Goal: Task Accomplishment & Management: Complete application form

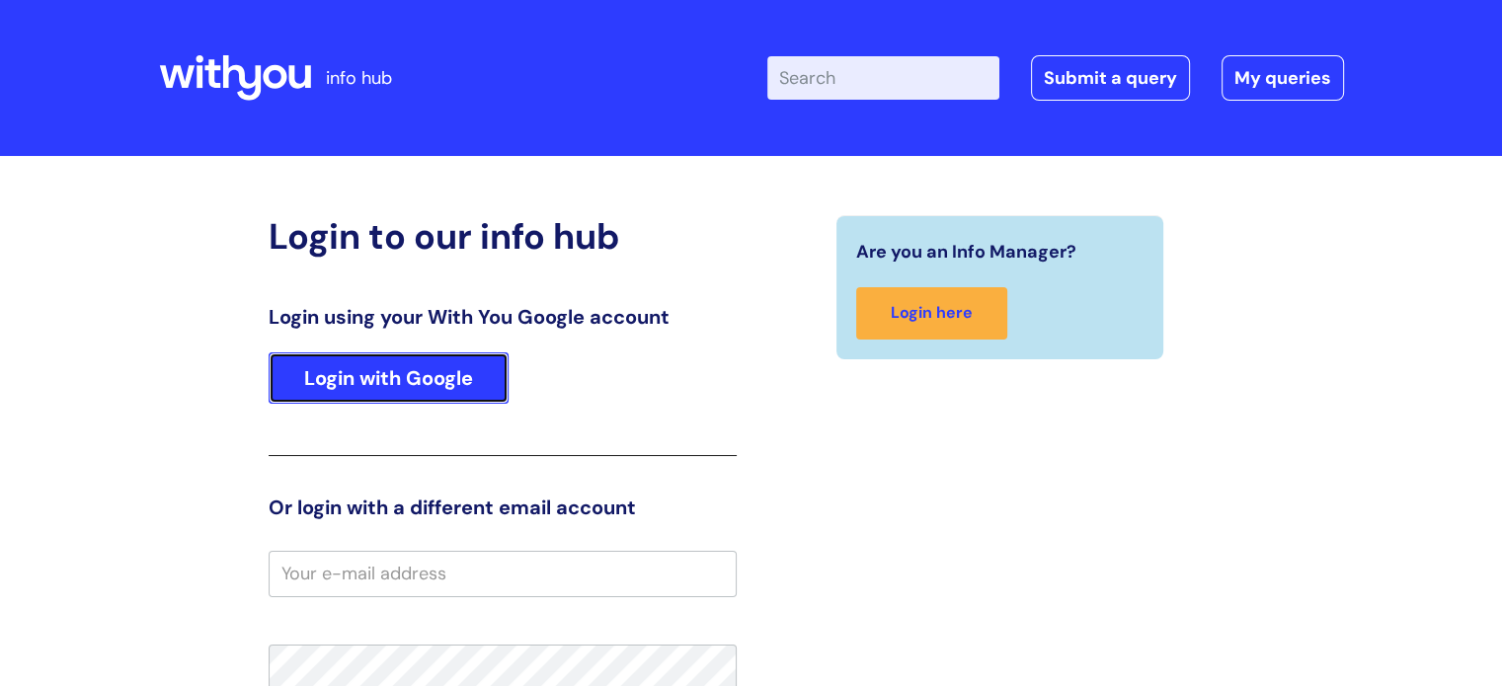
click at [440, 382] on link "Login with Google" at bounding box center [389, 378] width 240 height 51
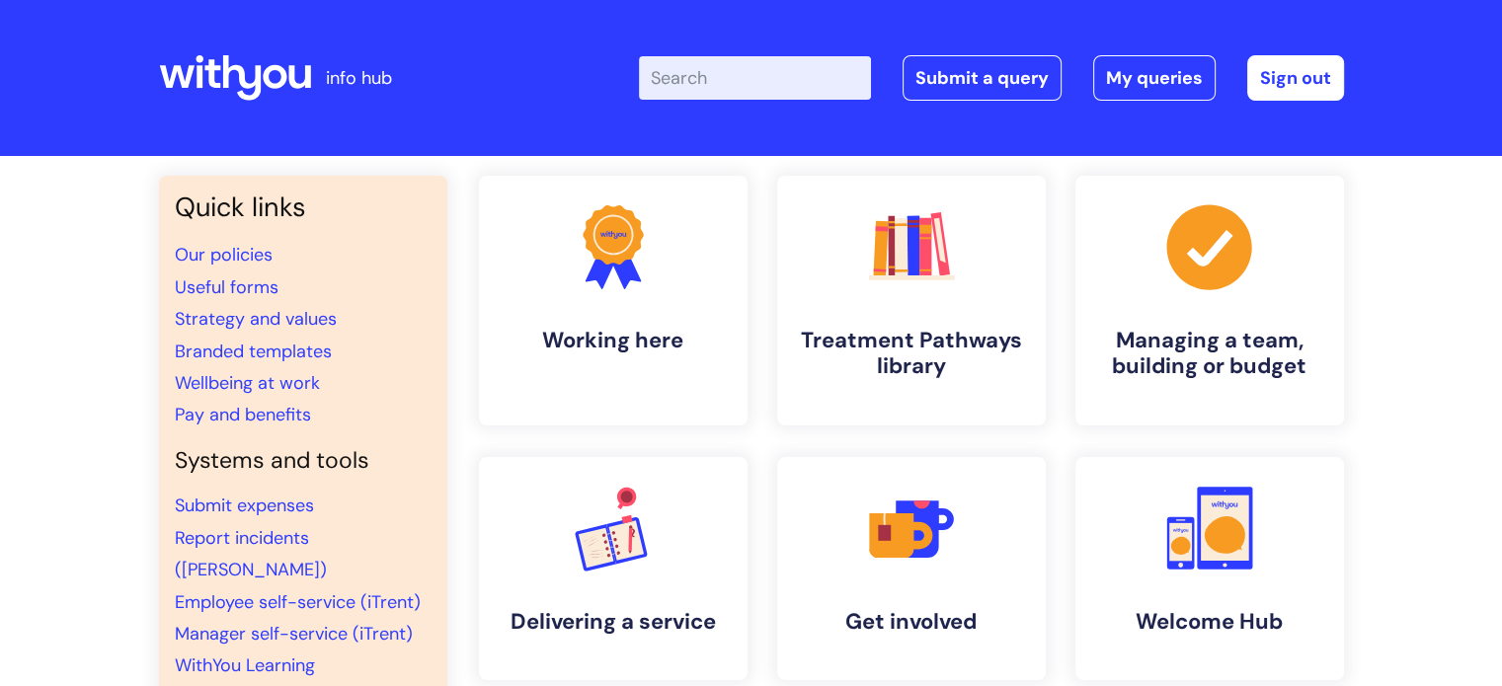
click at [1400, 466] on div "Quick links Our policies Useful forms Strategy and values Branded templates Wel…" at bounding box center [751, 660] width 1502 height 1009
click at [980, 90] on link "Submit a query" at bounding box center [982, 77] width 159 height 45
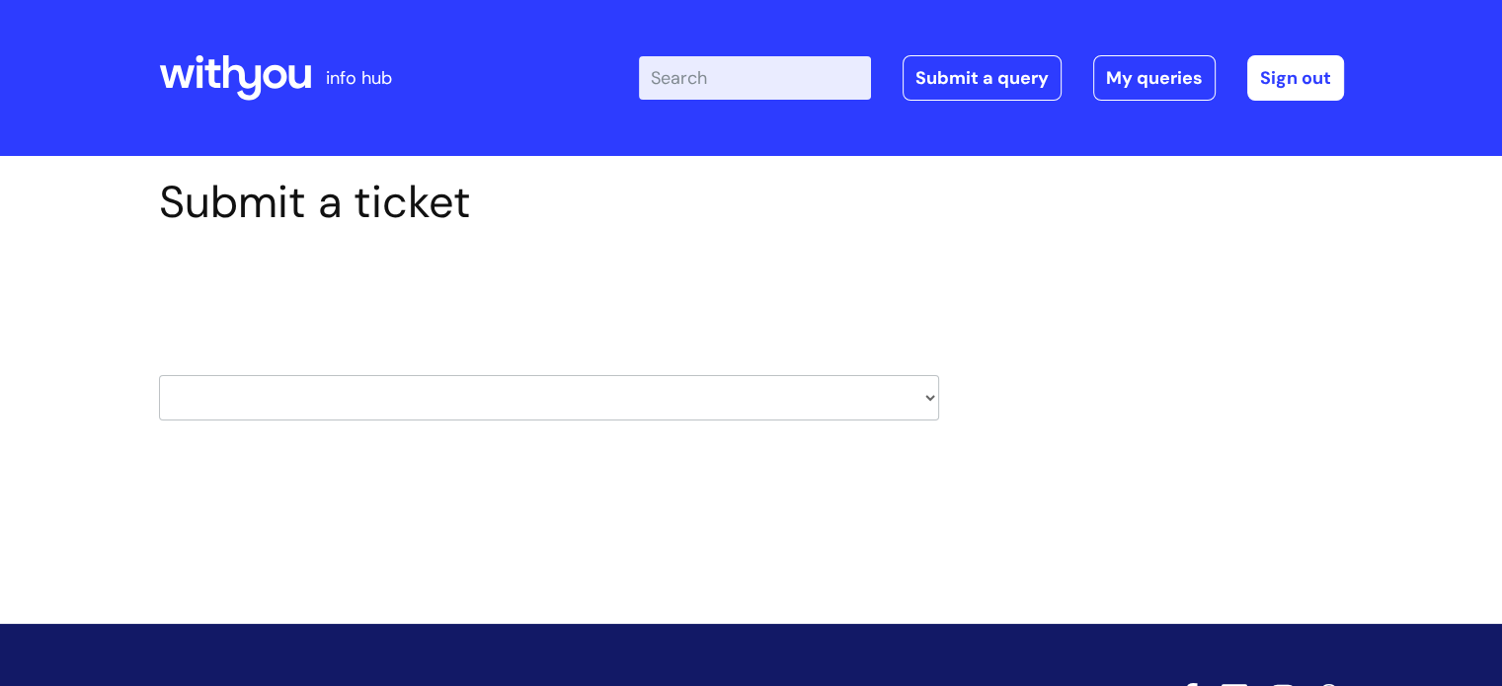
click at [928, 388] on select "HR / People IT and Support Clinical Drug Alerts Finance Accounts Data Support T…" at bounding box center [549, 397] width 780 height 45
select select "it_and_support"
click at [159, 375] on select "HR / People IT and Support Clinical Drug Alerts Finance Accounts Data Support T…" at bounding box center [549, 397] width 780 height 45
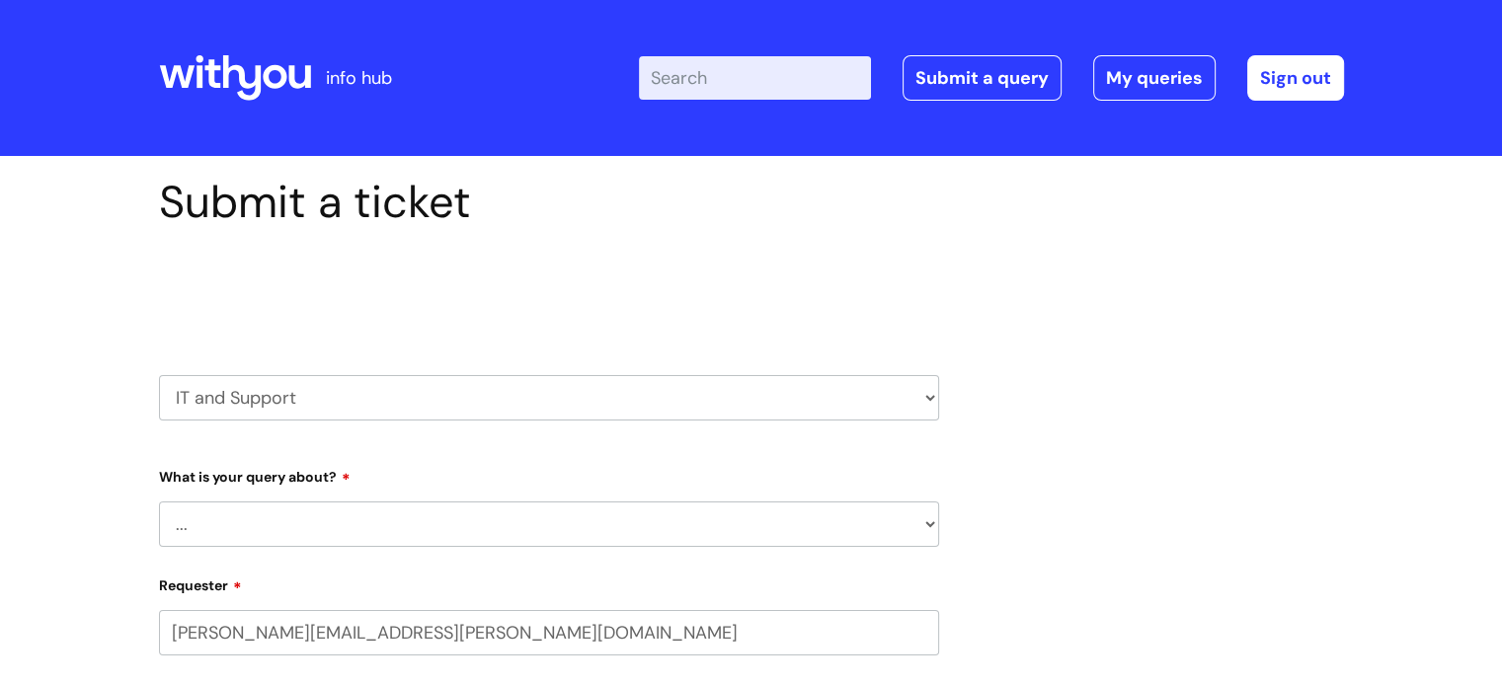
select select "80004418364"
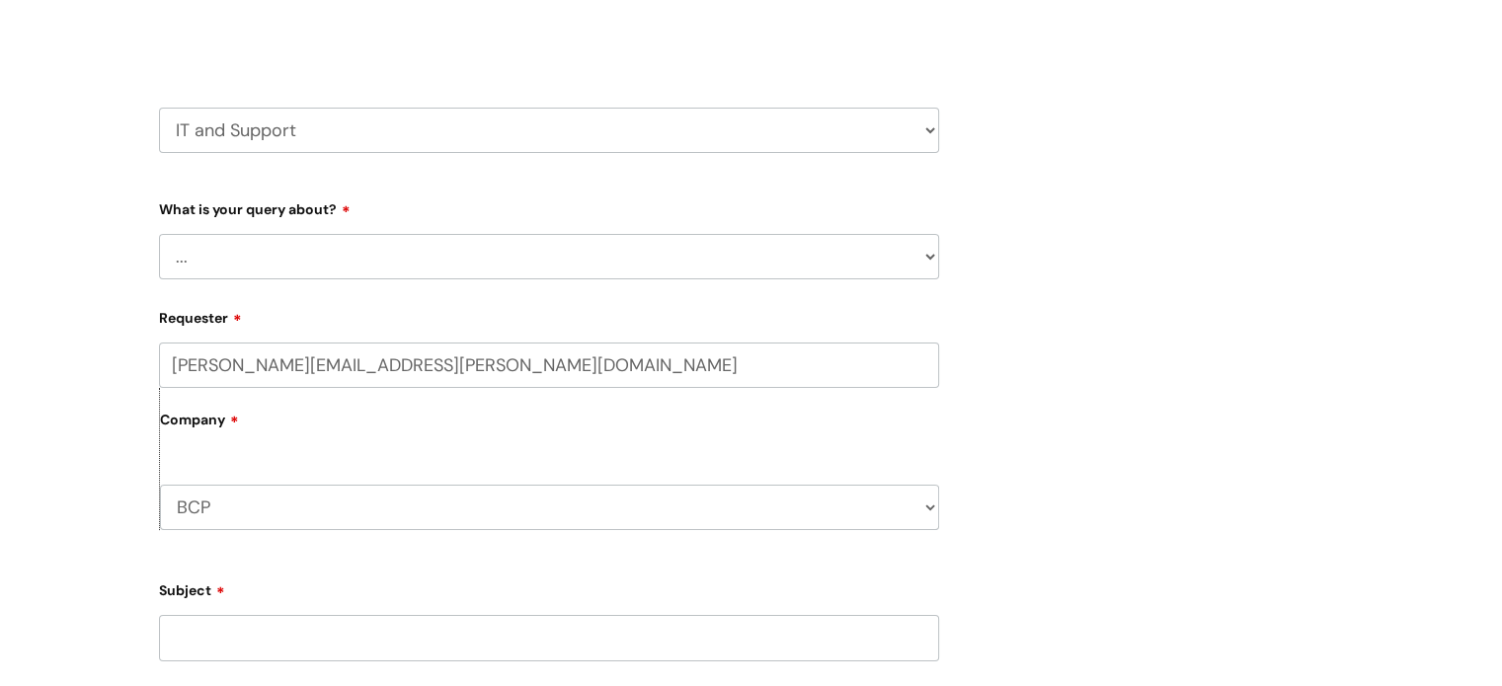
scroll to position [277, 0]
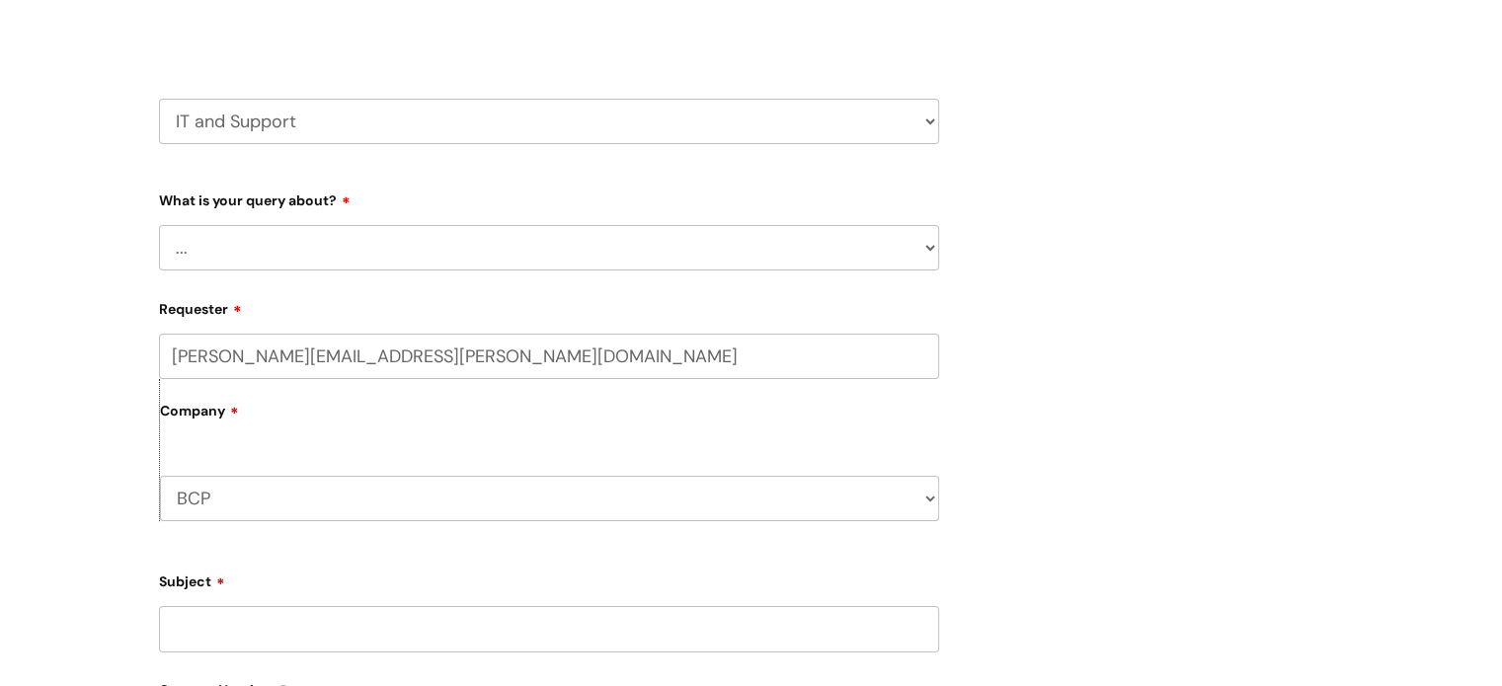
click at [928, 256] on select "... Mobile Phone Reset & MFA Accounts, Starters and Leavers IT Hardware issue I…" at bounding box center [549, 247] width 780 height 45
select select "System/software"
click at [159, 225] on select "... Mobile Phone Reset & MFA Accounts, Starters and Leavers IT Hardware issue I…" at bounding box center [549, 247] width 780 height 45
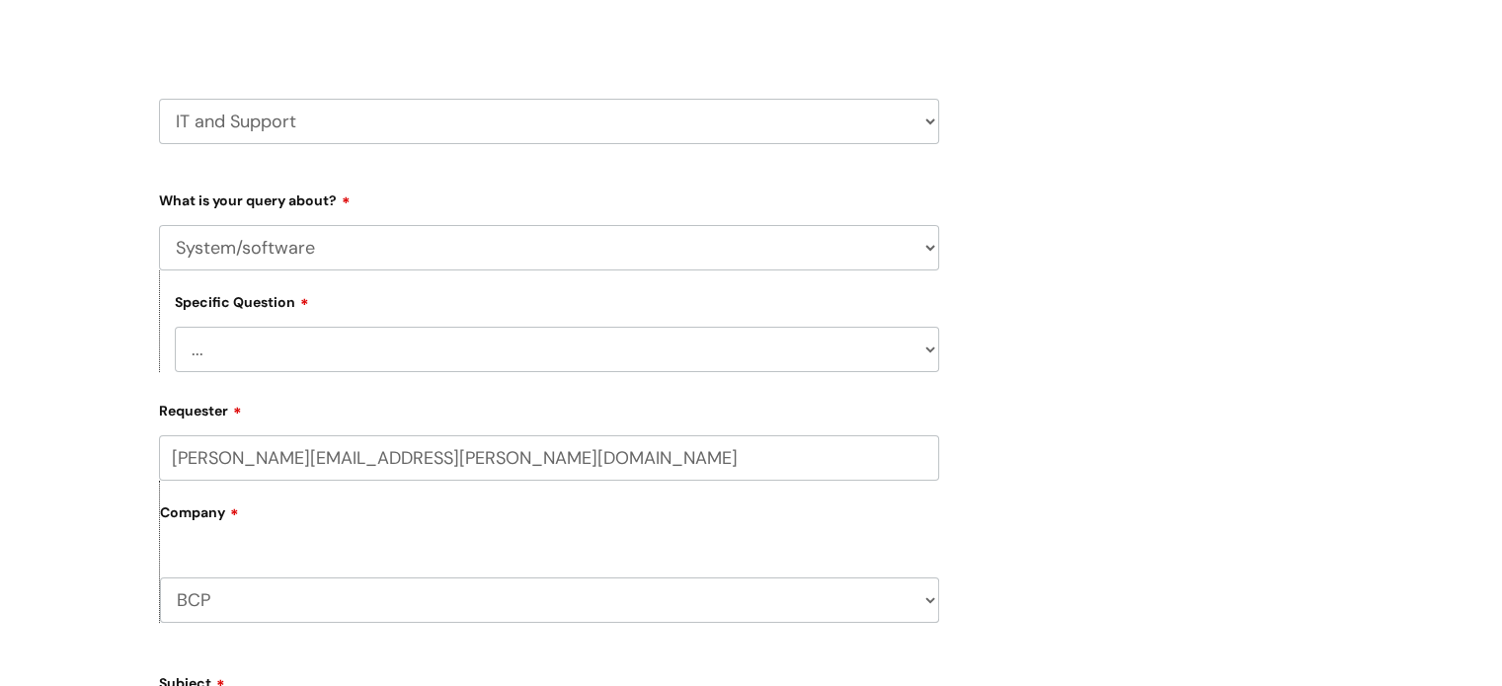
click at [1129, 485] on div "Submit a ticket Select issue type HR / People IT and Support Clinical Drug Aler…" at bounding box center [751, 599] width 1215 height 1400
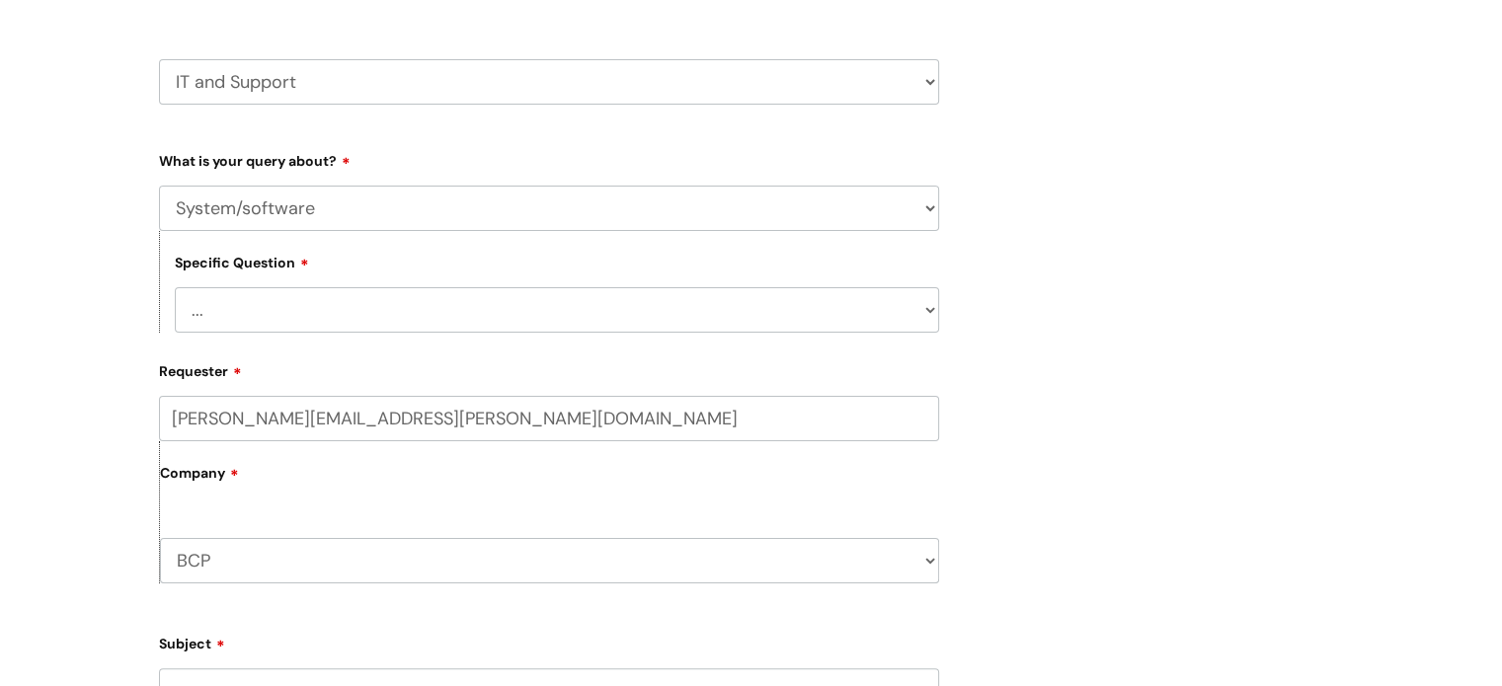
click at [925, 309] on select "... Halo PCMIS Iaptus NHS Email CJSM Email Mitel Another System Google (Workspa…" at bounding box center [557, 309] width 764 height 45
click at [175, 287] on select "... Halo PCMIS Iaptus NHS Email CJSM Email Mitel Another System Google (Workspa…" at bounding box center [557, 309] width 764 height 45
click at [1042, 472] on div "Submit a ticket Select issue type HR / People IT and Support Clinical Drug Aler…" at bounding box center [751, 560] width 1215 height 1400
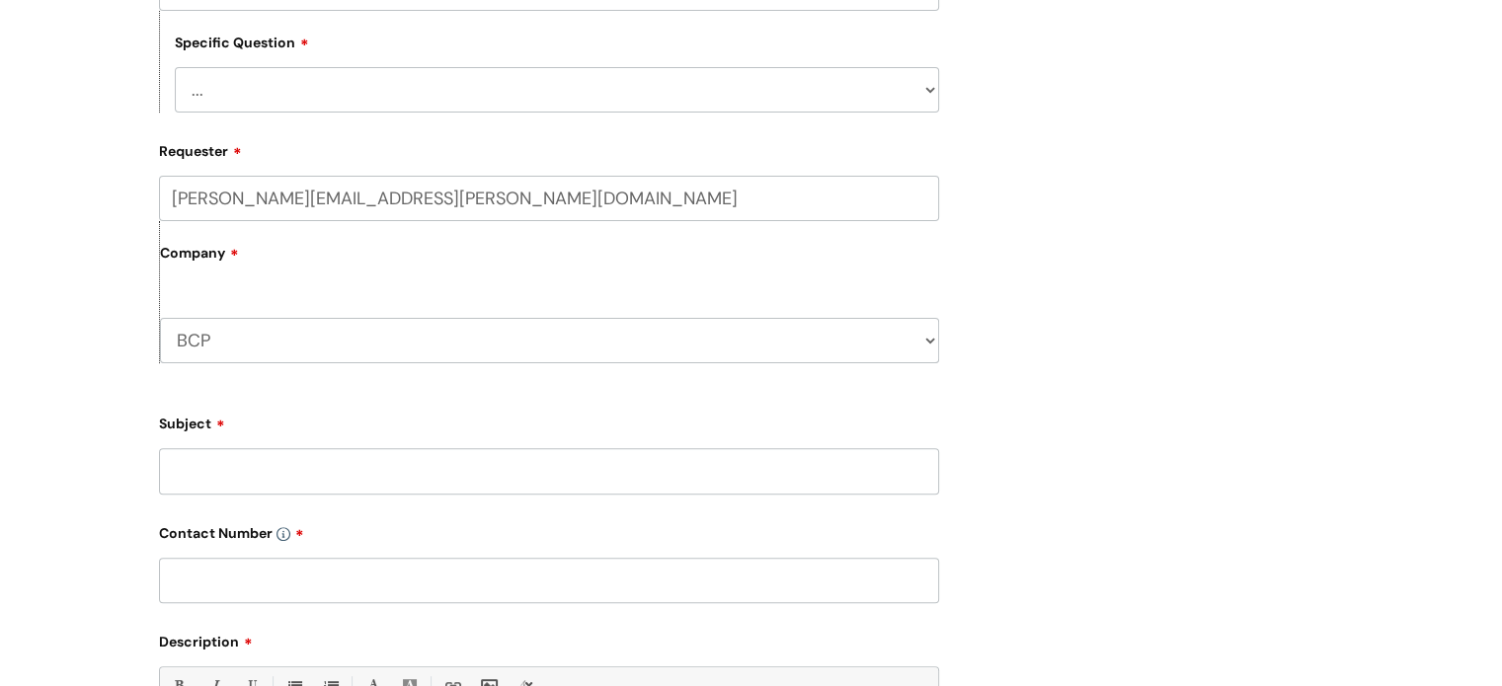
scroll to position [553, 0]
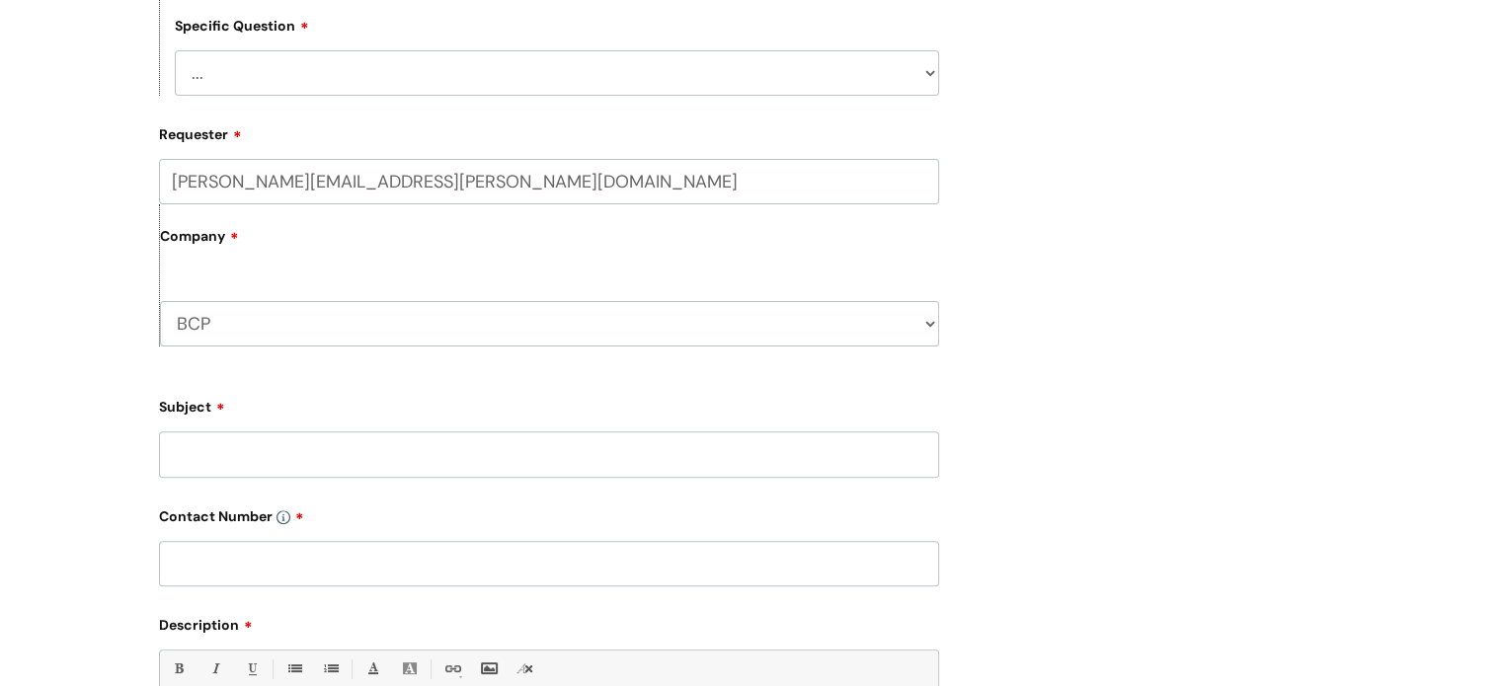
click at [741, 457] on input "Subject" at bounding box center [549, 454] width 780 height 45
type input "Lab Portal issue"
click at [651, 581] on input "text" at bounding box center [549, 563] width 780 height 45
type input "07494 299481"
click at [1288, 544] on div "Submit a ticket Select issue type HR / People IT and Support Clinical Drug Aler…" at bounding box center [751, 323] width 1215 height 1400
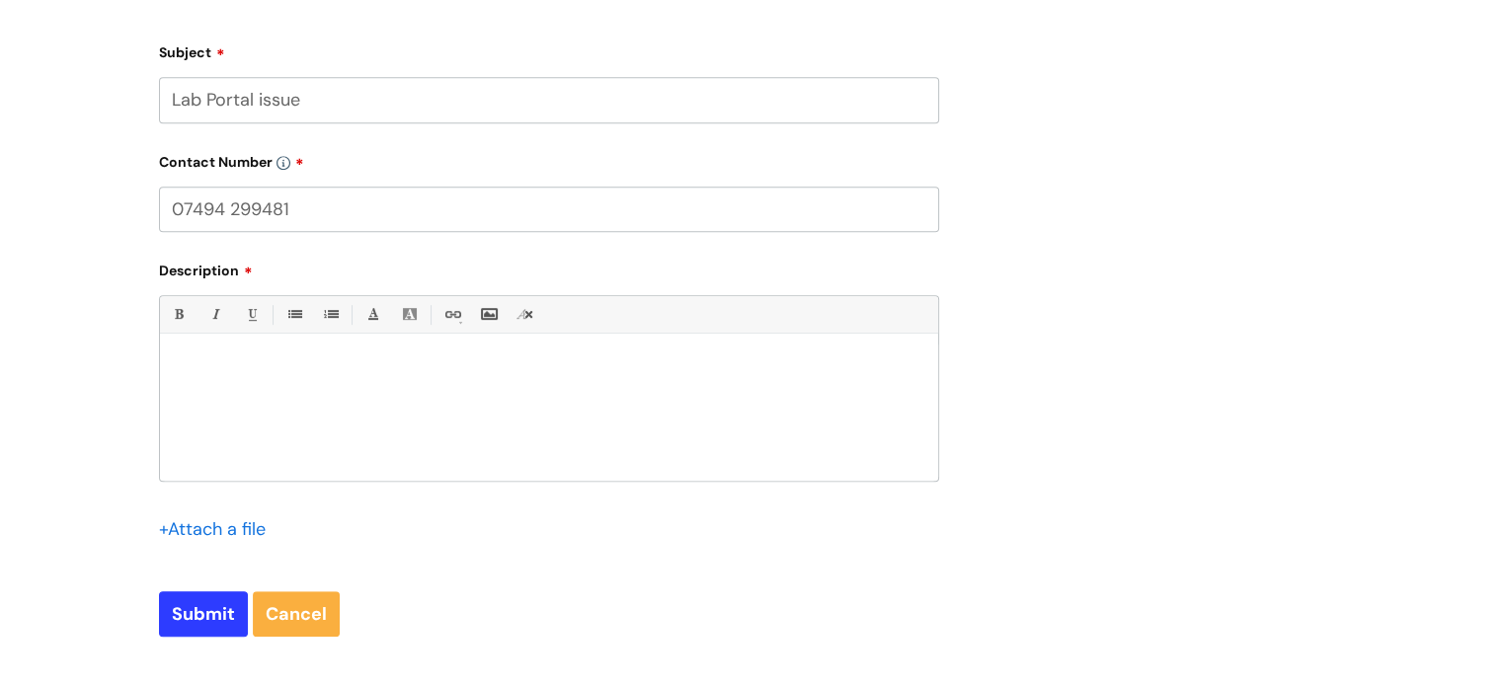
scroll to position [909, 0]
click at [385, 385] on div at bounding box center [549, 412] width 778 height 136
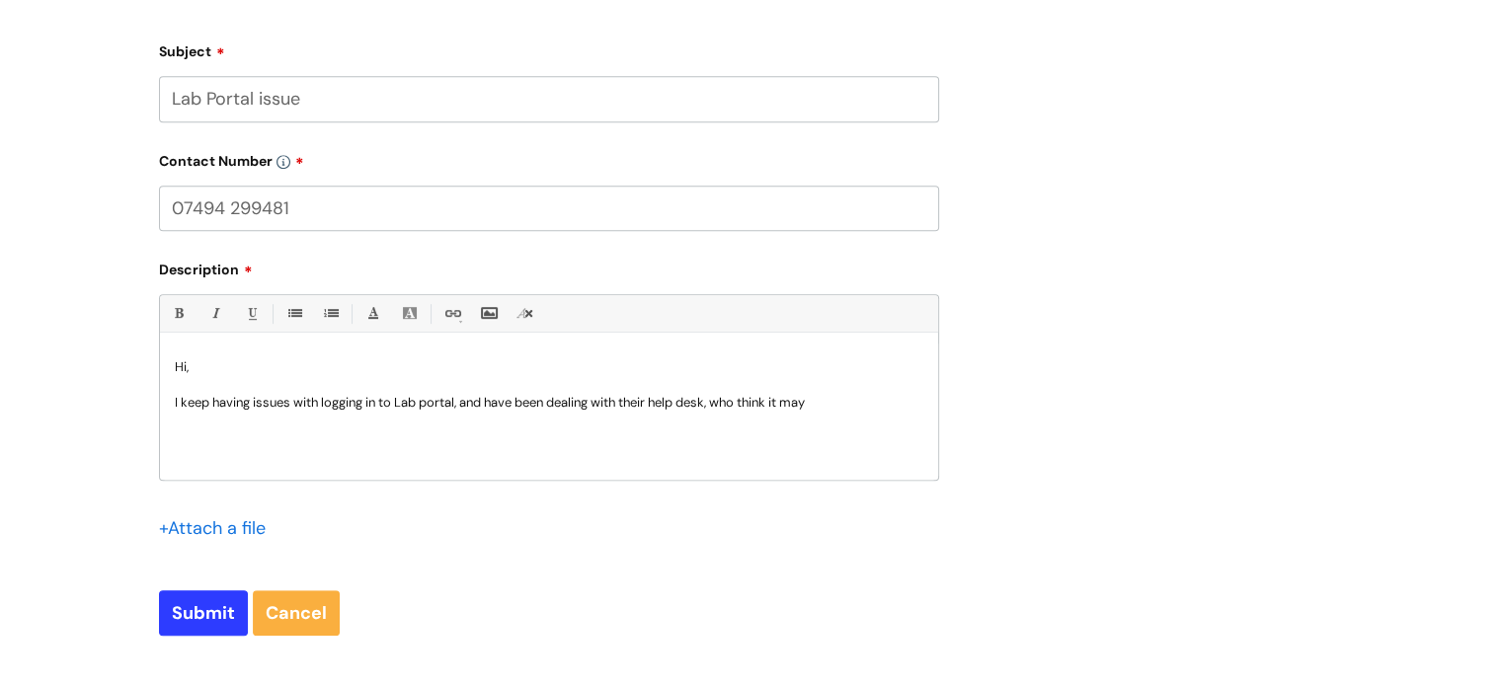
click at [328, 402] on p "I keep having issues with logging in to Lab portal, and have been dealing with …" at bounding box center [549, 403] width 749 height 18
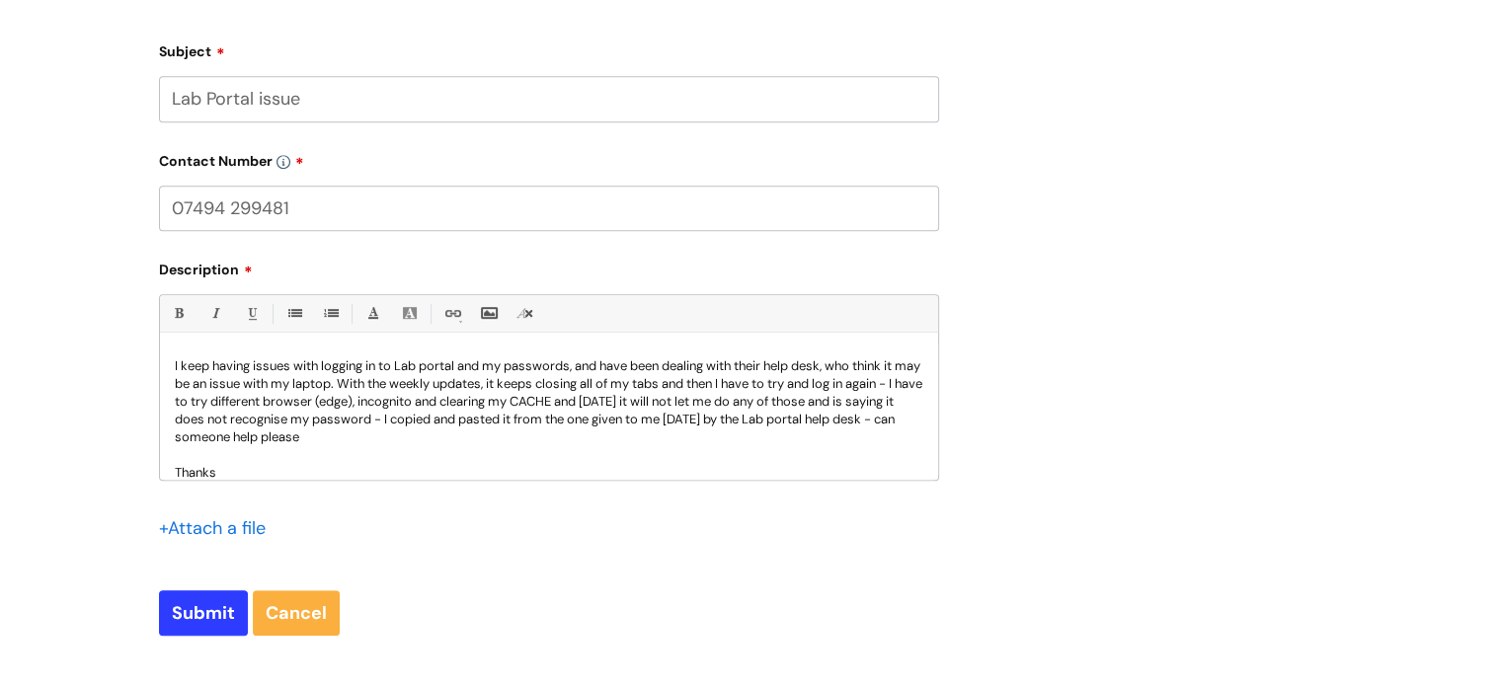
scroll to position [55, 0]
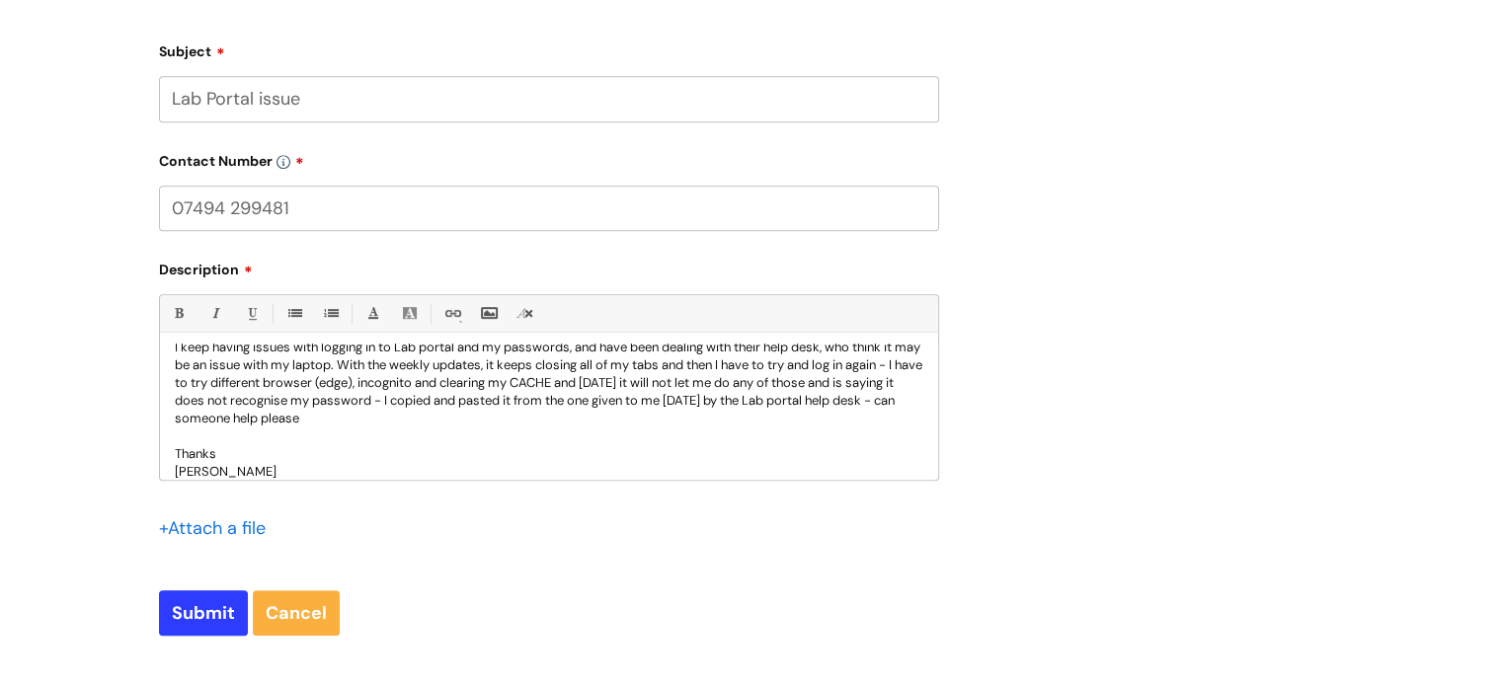
click at [299, 200] on input "07494 299481" at bounding box center [549, 208] width 780 height 45
type input "07974 299481"
click at [200, 624] on input "Submit" at bounding box center [203, 613] width 89 height 45
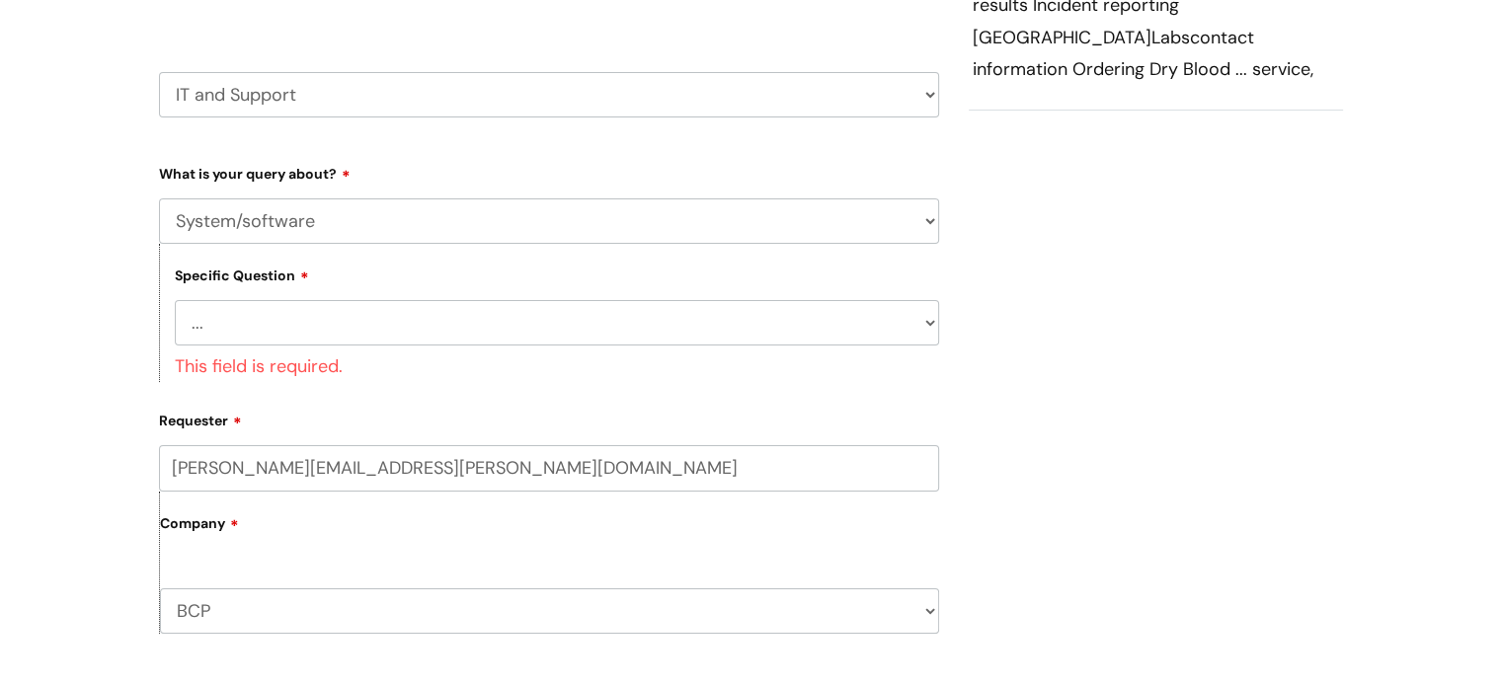
scroll to position [292, 0]
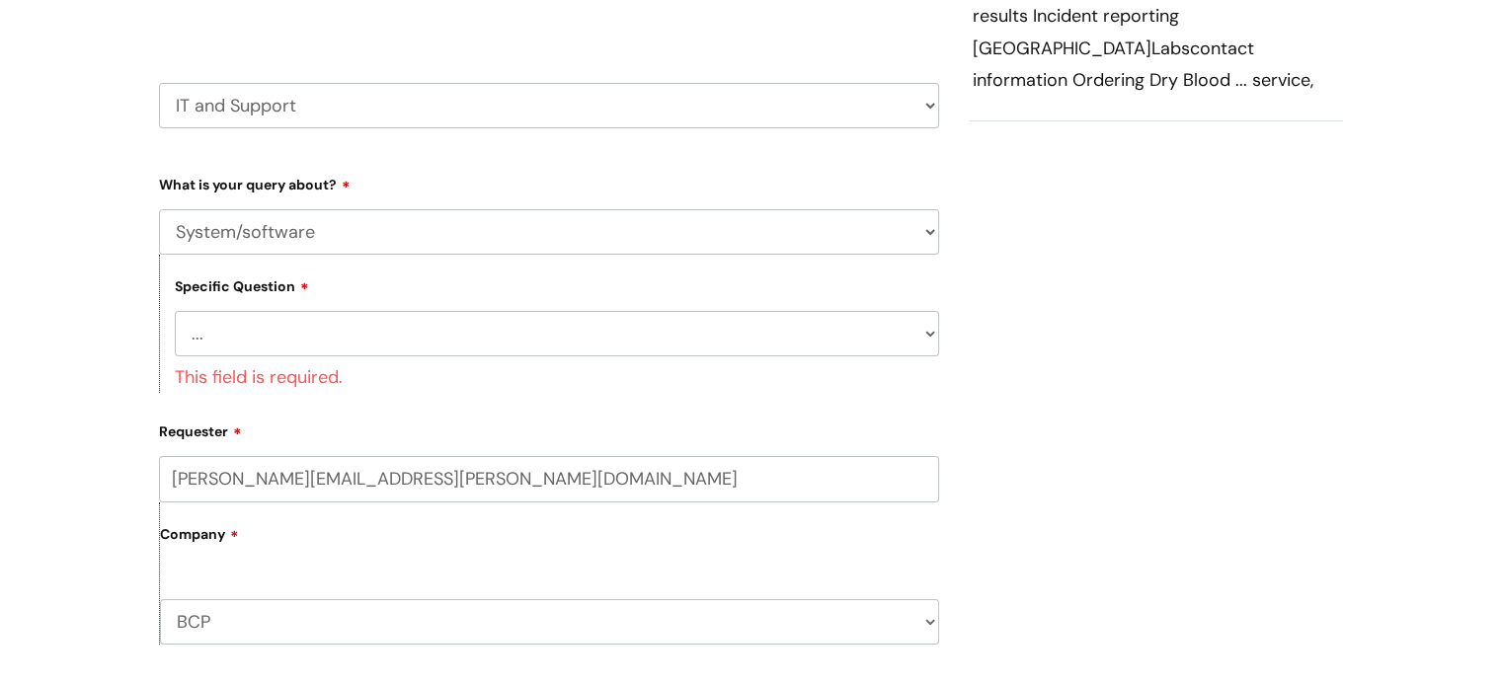
click at [936, 326] on select "... Halo PCMIS Iaptus NHS Email CJSM Email Mitel Another System Google (Workspa…" at bounding box center [557, 333] width 764 height 45
select select "IT Portal"
click at [175, 311] on select "... Halo PCMIS Iaptus NHS Email CJSM Email Mitel Another System Google (Workspa…" at bounding box center [557, 333] width 764 height 45
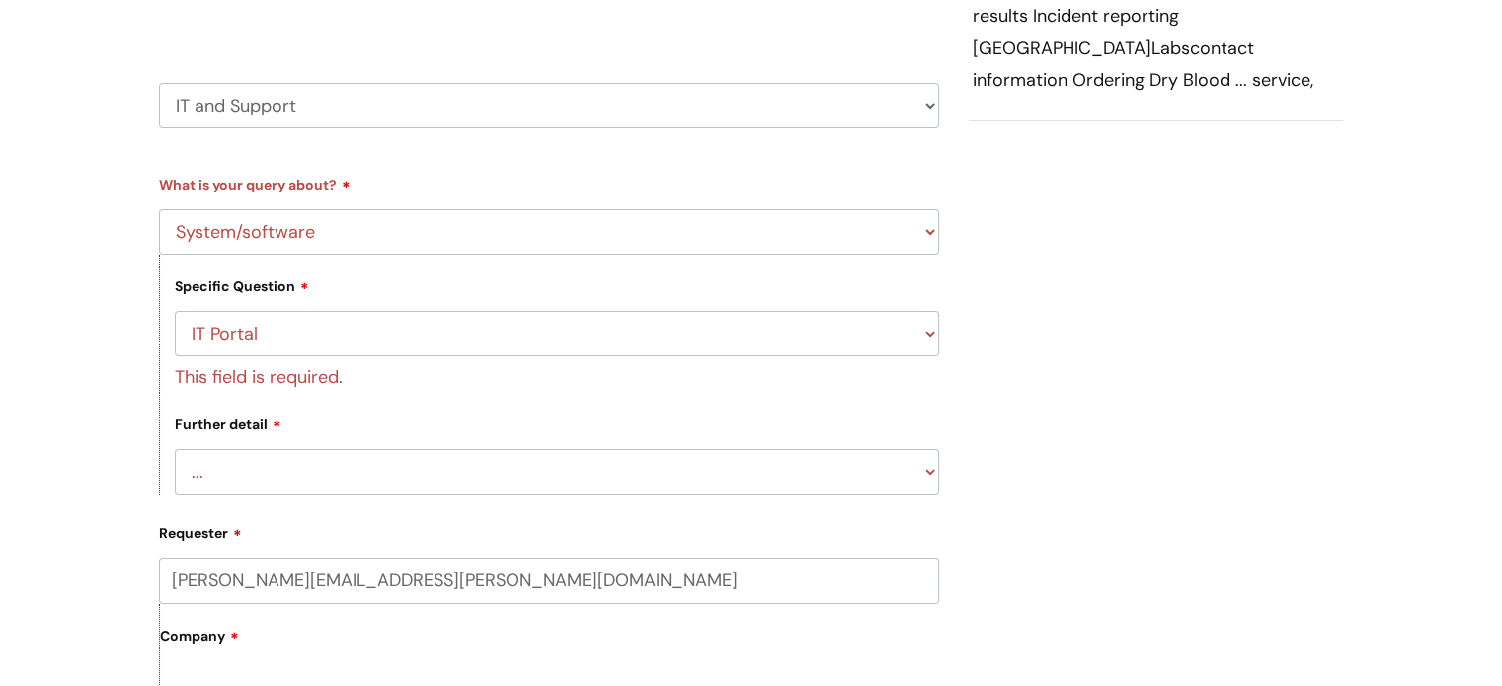
click at [1192, 440] on div "Submit a ticket Select issue type HR / People IT and Support Clinical Drug Aler…" at bounding box center [751, 653] width 1215 height 1540
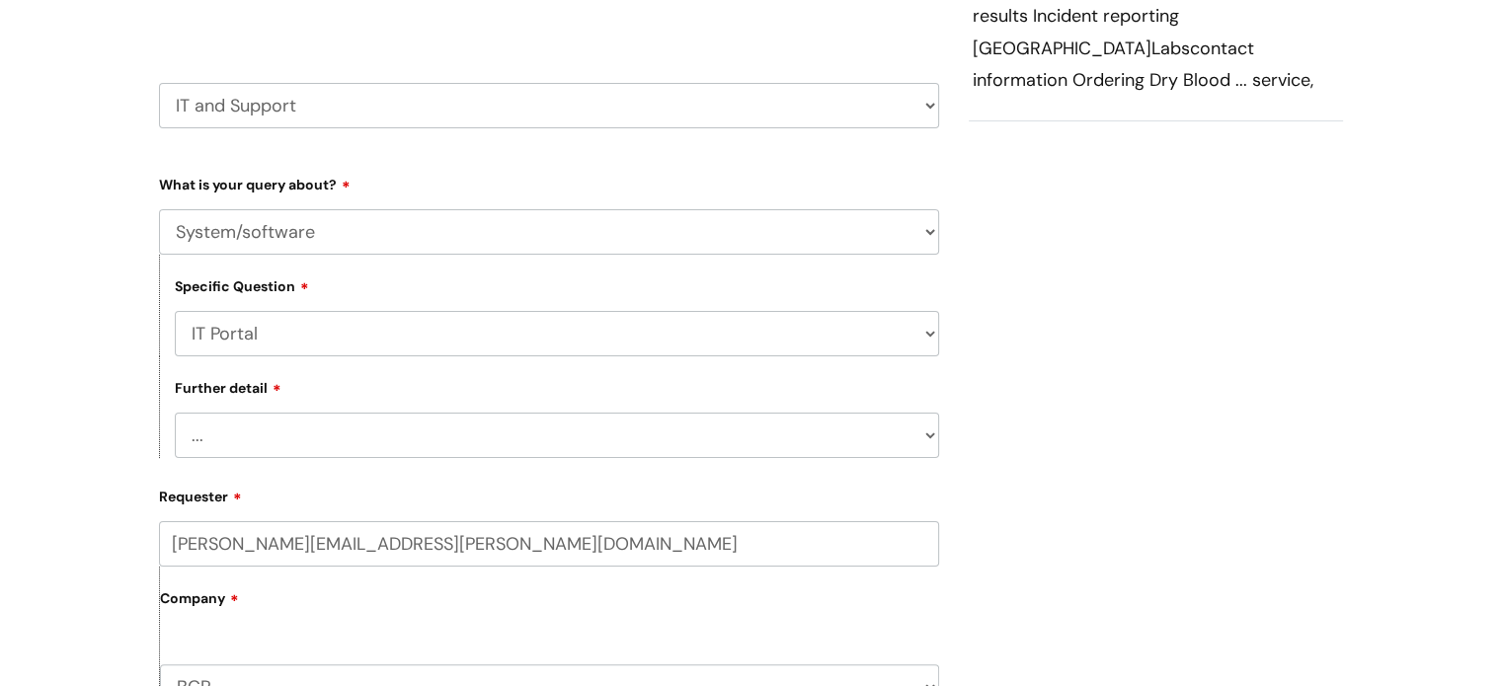
click at [931, 433] on select "... I need help logging in I’d like access to the IT Portal I’d like to add a p…" at bounding box center [557, 435] width 764 height 45
select select "I need help logging in"
click at [175, 414] on select "... I need help logging in I’d like access to the IT Portal I’d like to add a p…" at bounding box center [557, 435] width 764 height 45
click at [1161, 522] on div "Submit a ticket Select issue type HR / People IT and Support Clinical Drug Aler…" at bounding box center [751, 634] width 1215 height 1502
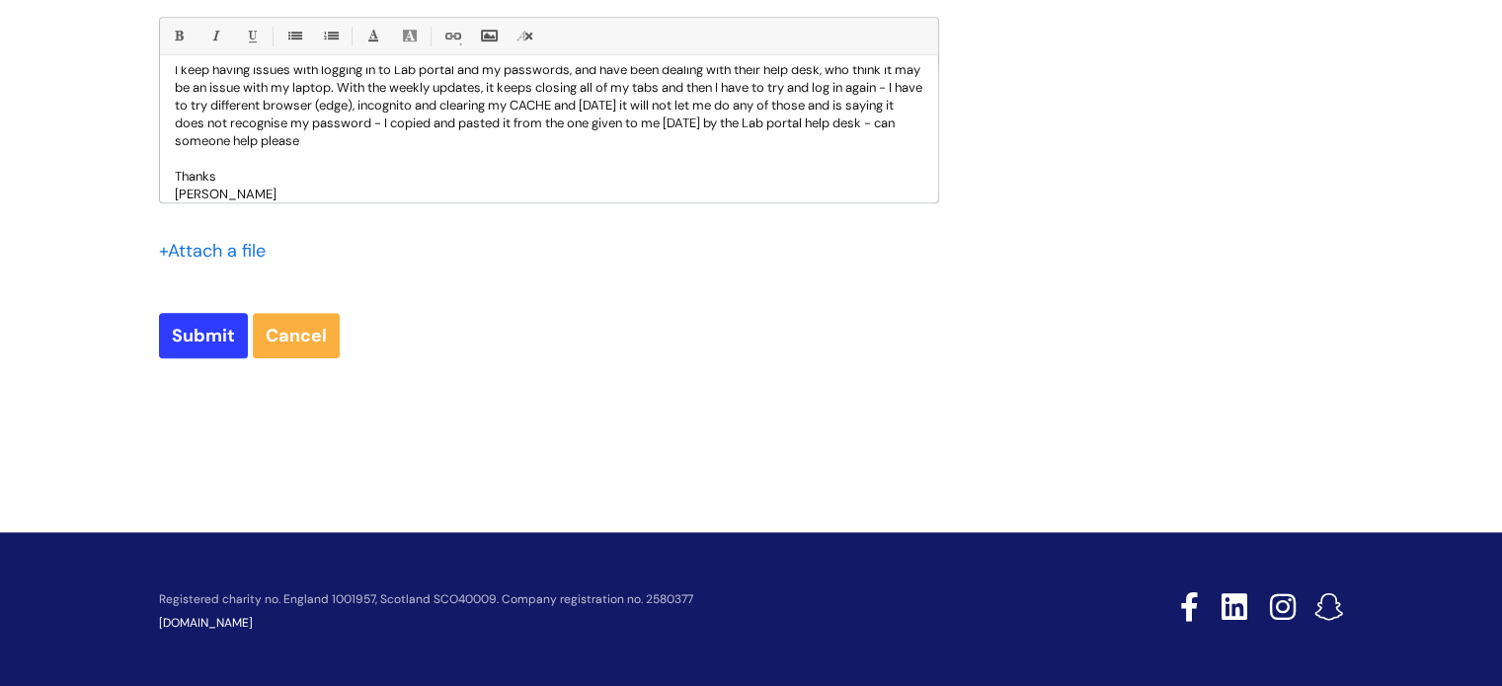
scroll to position [1293, 0]
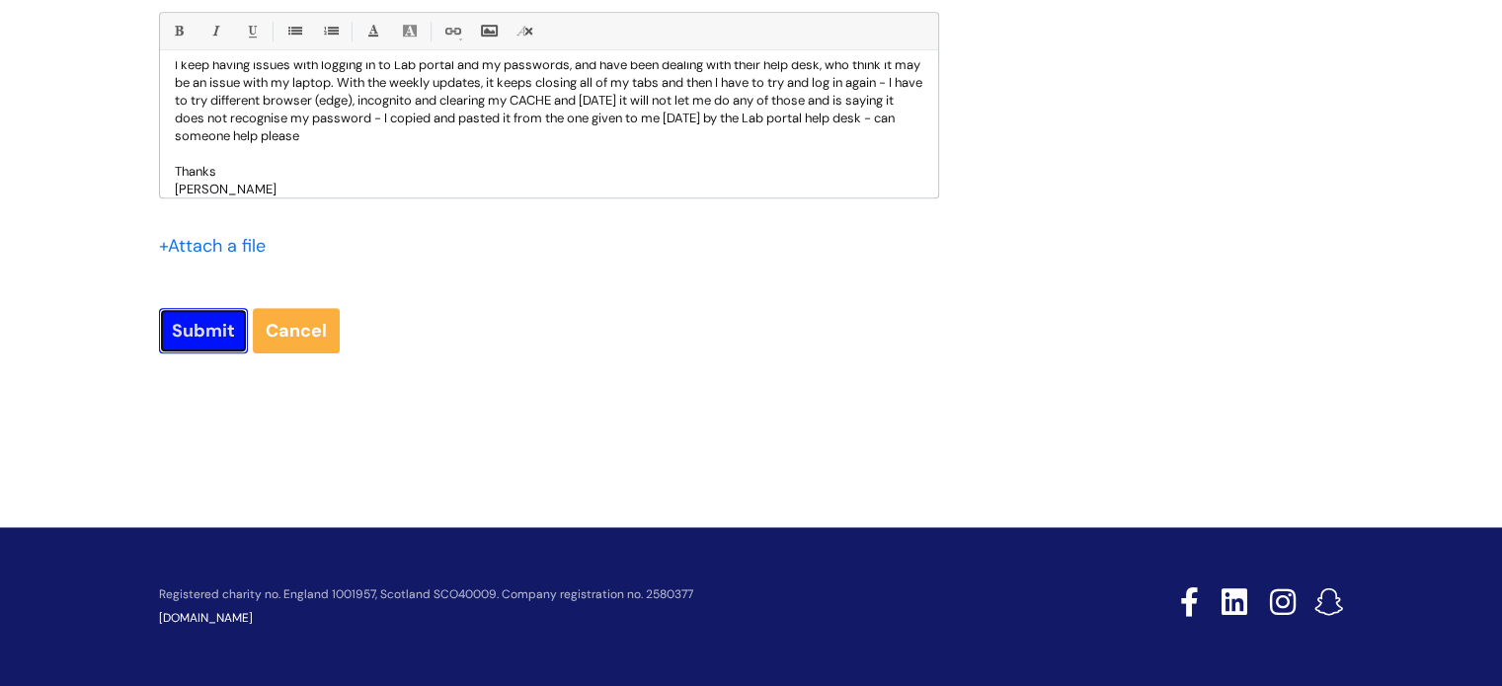
click at [173, 325] on input "Submit" at bounding box center [203, 330] width 89 height 45
type input "Please Wait..."
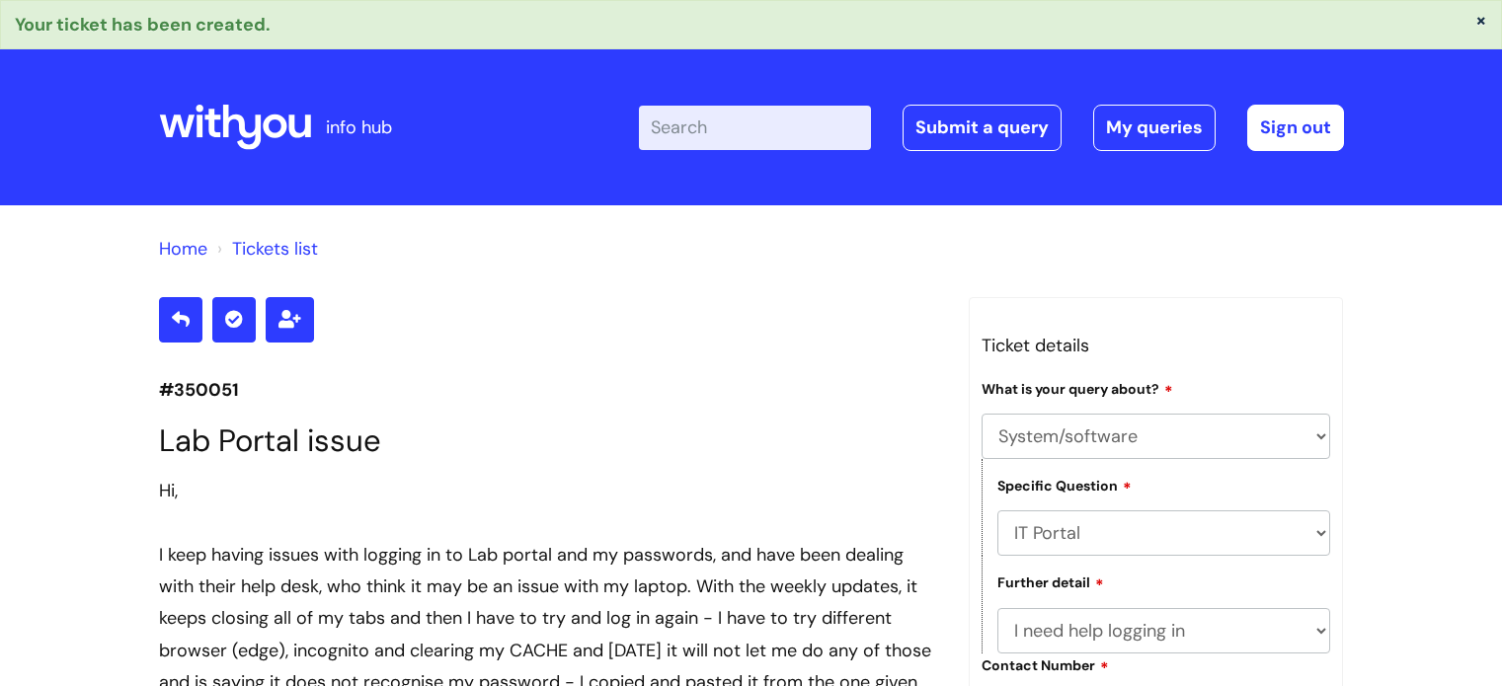
select select "System/software"
select select "IT Portal"
select select "I need help logging in"
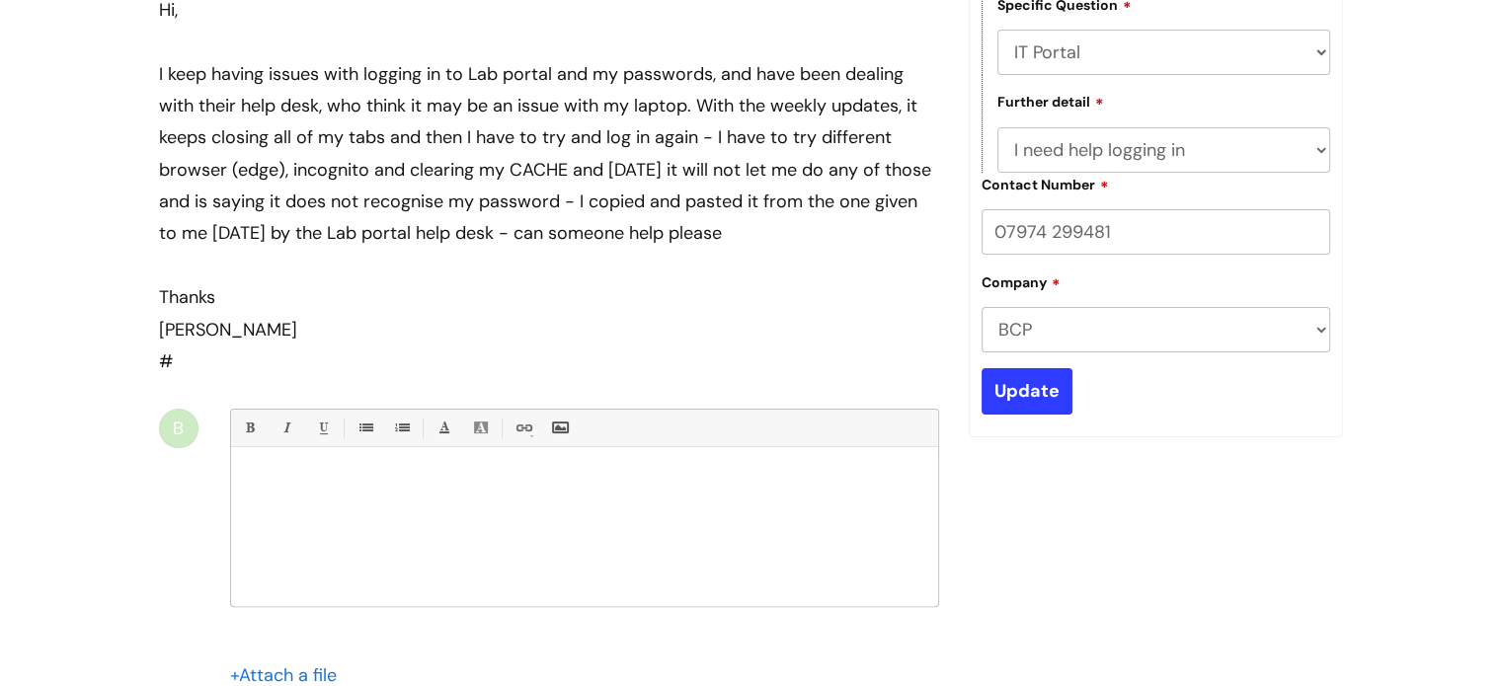
scroll to position [486, 0]
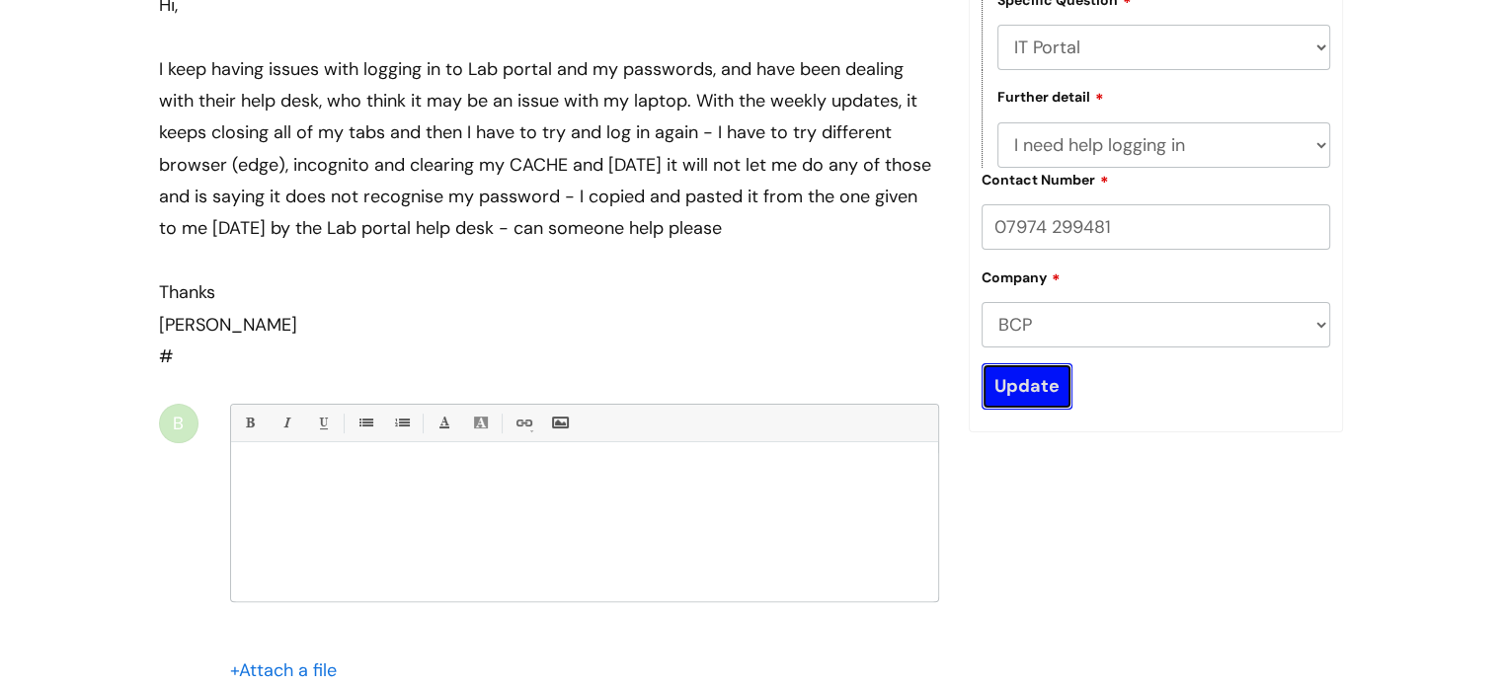
click at [1011, 370] on input "Update" at bounding box center [1027, 385] width 91 height 45
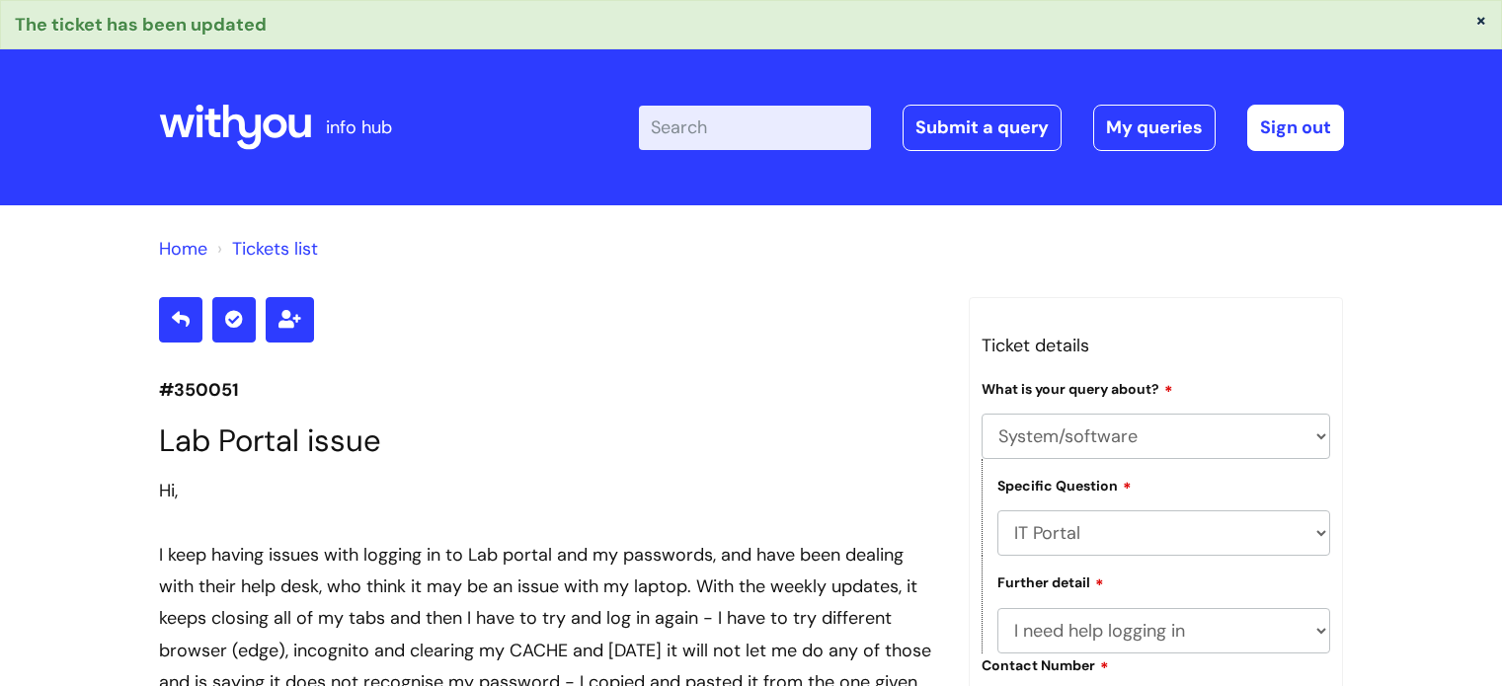
select select "System/software"
select select "IT Portal"
select select "I need help logging in"
